Goal: Task Accomplishment & Management: Manage account settings

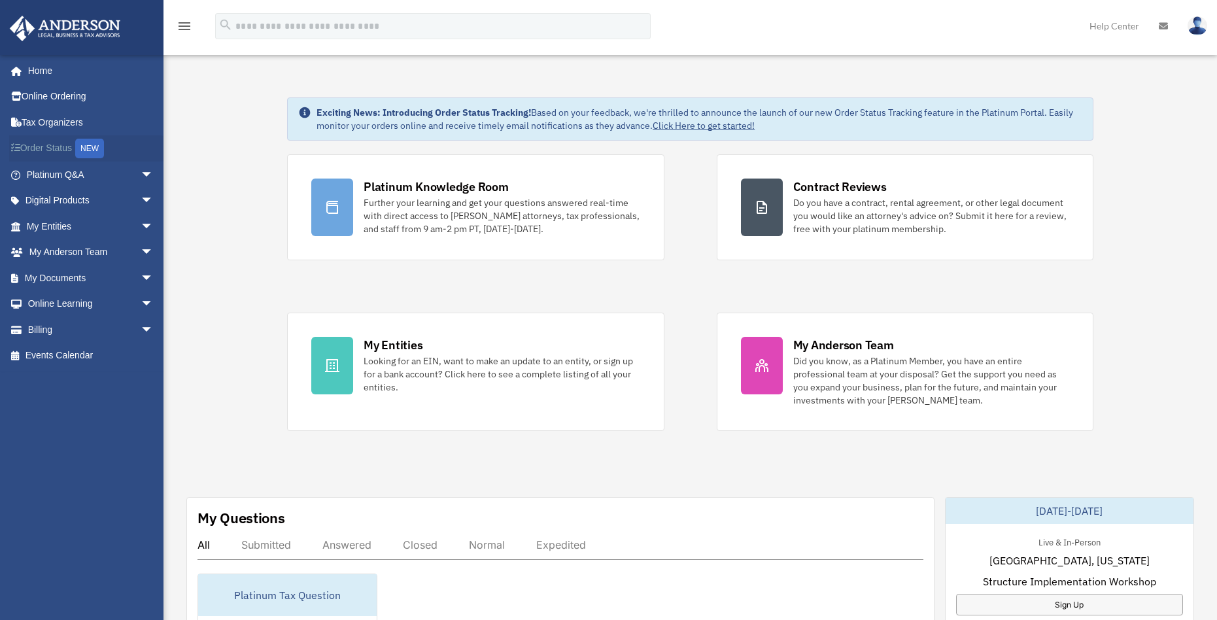
click at [51, 153] on link "Order Status NEW" at bounding box center [91, 148] width 164 height 27
click at [41, 119] on link "Tax Organizers" at bounding box center [91, 122] width 164 height 26
click at [1198, 25] on img at bounding box center [1197, 25] width 20 height 19
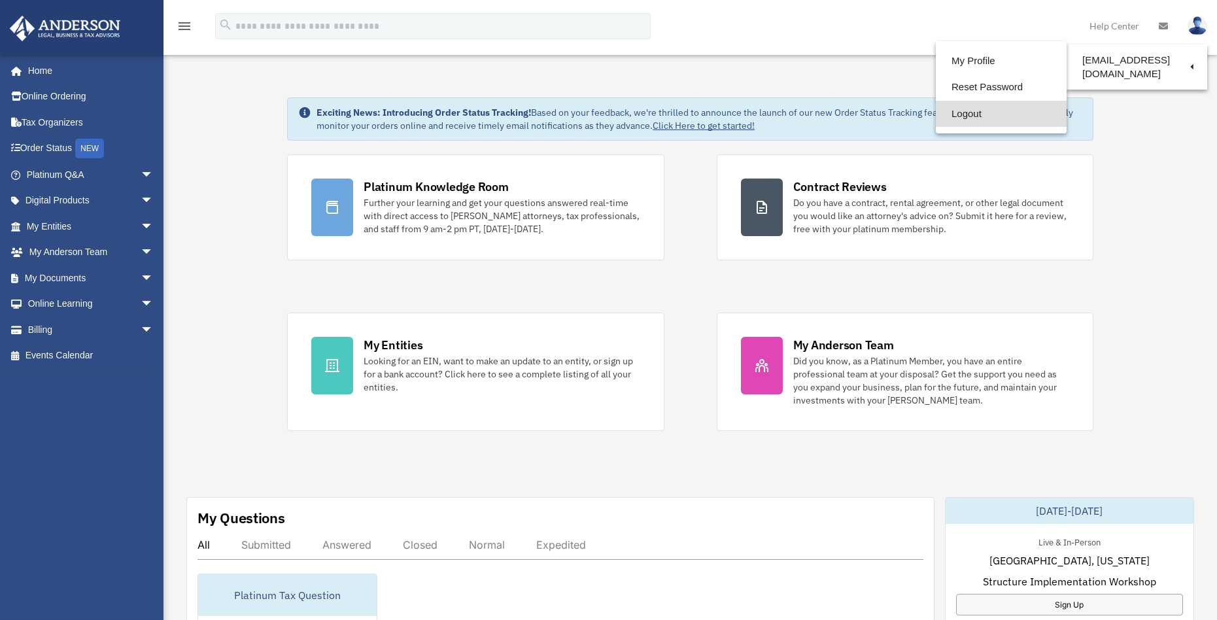
click at [962, 110] on link "Logout" at bounding box center [1001, 114] width 131 height 27
